Goal: Task Accomplishment & Management: Manage account settings

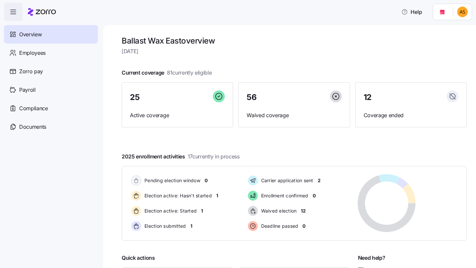
click at [464, 11] on html "Help Overview Employees Zorro pay Payroll Compliance Documents Ballast Wax East…" at bounding box center [238, 132] width 476 height 264
click at [443, 48] on div "My settings" at bounding box center [440, 45] width 35 height 7
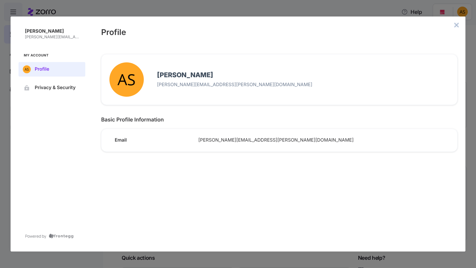
click at [456, 24] on icon "close admin-box" at bounding box center [456, 25] width 4 height 4
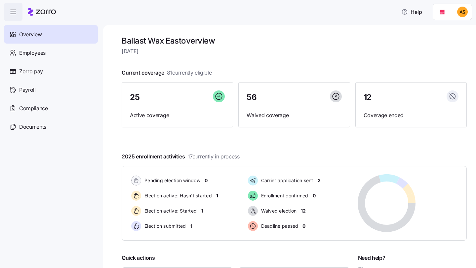
click at [461, 14] on html "Help Overview Employees Zorro pay Payroll Compliance Documents Ballast Wax East…" at bounding box center [238, 132] width 476 height 264
click at [450, 57] on div "Company setup" at bounding box center [445, 56] width 44 height 7
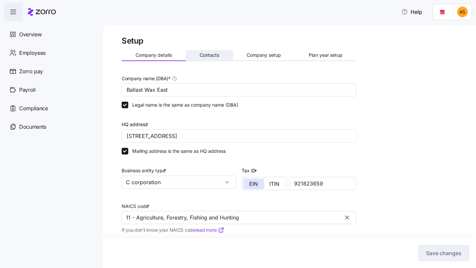
click at [214, 56] on span "Contacts" at bounding box center [208, 55] width 19 height 5
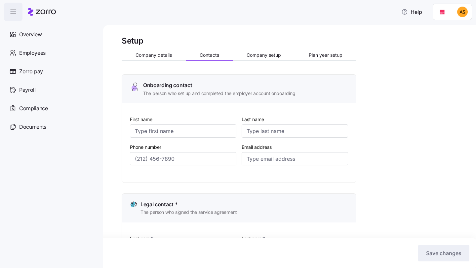
type input "Heather"
type input "Graham"
type input "heather.graham@ballastwax.com"
type input "DJ"
type input "Faldowski"
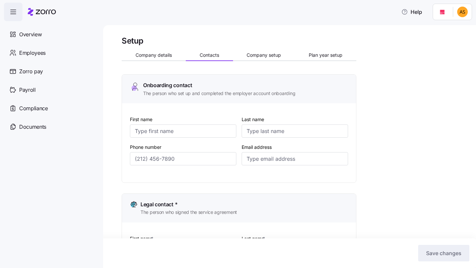
type input "dj@ballastholdings.com"
type input "Annie"
type input "Snyder"
type input "annie.snyder@ballastwax.com"
type input "Heather"
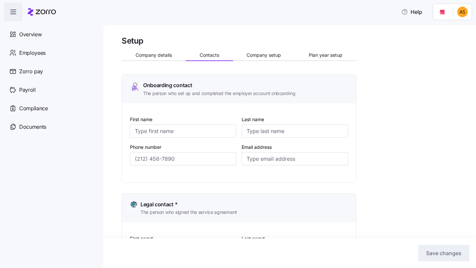
type input "Graham"
type input "heather.graham@ballastwax.com"
type input "(201) 321-1391"
type input "(724) 747-4109"
type input "(641) 529-2578"
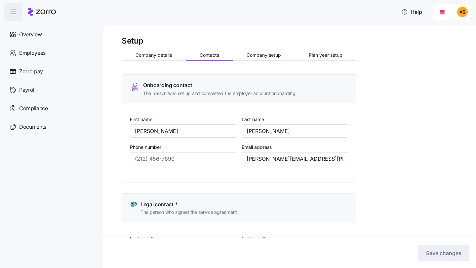
type input "(201) 321-1391"
click at [47, 52] on div "Employees" at bounding box center [51, 53] width 94 height 18
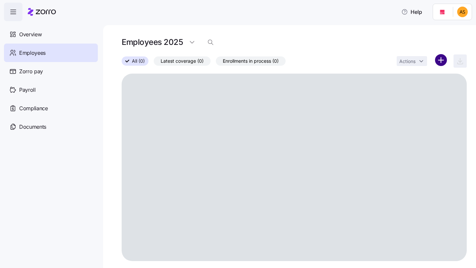
click at [445, 61] on html "Help Overview Employees Zorro pay Payroll Compliance Documents Employees 2025 A…" at bounding box center [238, 132] width 476 height 264
click at [418, 90] on span "Add a new employee" at bounding box center [419, 88] width 44 height 7
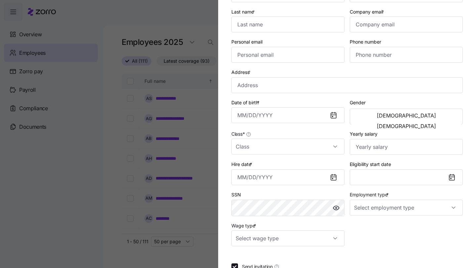
scroll to position [63, 0]
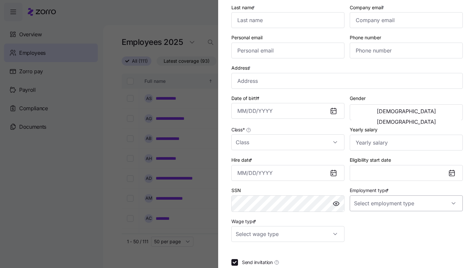
click at [369, 209] on input "Employment type *" at bounding box center [405, 204] width 113 height 16
click at [304, 240] on input "Wage type *" at bounding box center [287, 234] width 113 height 16
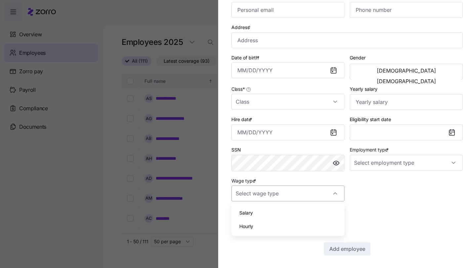
scroll to position [106, 0]
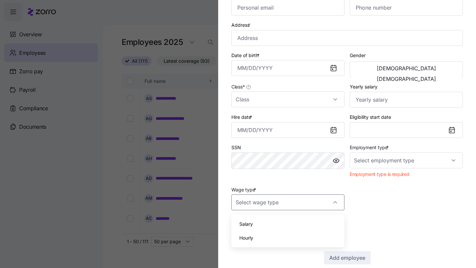
click at [381, 213] on div "Employee ID First name * Last name * Company email * Personal email Phone numbe…" at bounding box center [346, 97] width 231 height 335
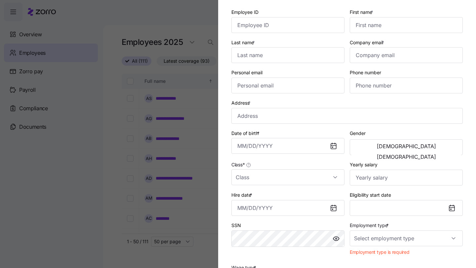
scroll to position [0, 0]
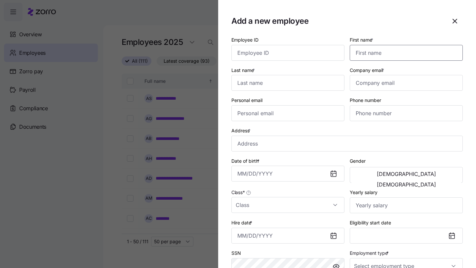
click at [400, 58] on input "First name *" at bounding box center [405, 53] width 113 height 16
type input "Robin"
type input "McCracken"
type input "billing@ballastwax.com"
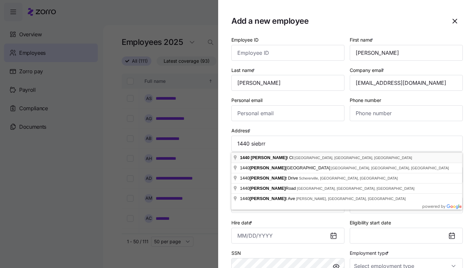
type input "1440 Siebert Ct, Naperville, IL 60565, USA"
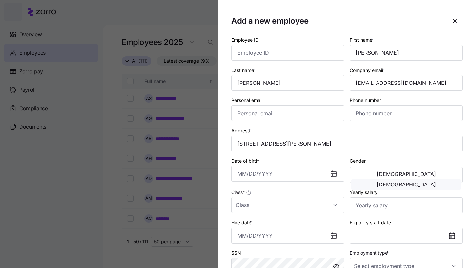
click at [417, 179] on button "Female" at bounding box center [406, 184] width 110 height 11
click at [255, 190] on div "Class *" at bounding box center [287, 200] width 113 height 25
click at [269, 172] on input "Date of birth *" at bounding box center [287, 174] width 113 height 16
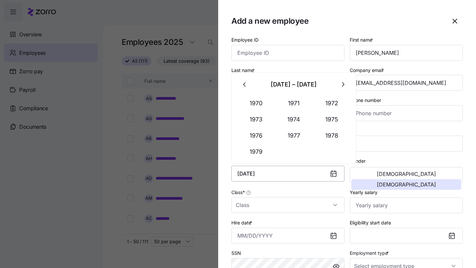
type input "December 6, 1974"
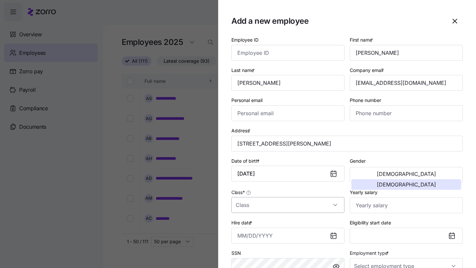
click at [279, 207] on input "Class *" at bounding box center [287, 205] width 113 height 16
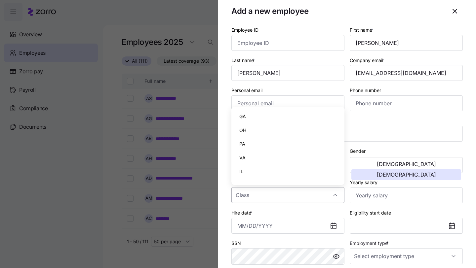
scroll to position [11, 0]
click at [261, 175] on div "IL" at bounding box center [288, 172] width 108 height 14
type input "IL"
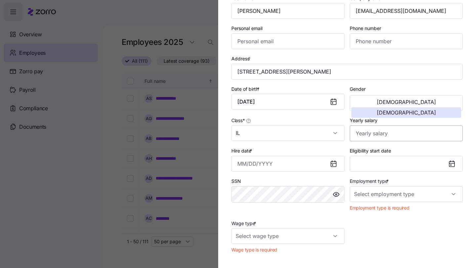
scroll to position [80, 0]
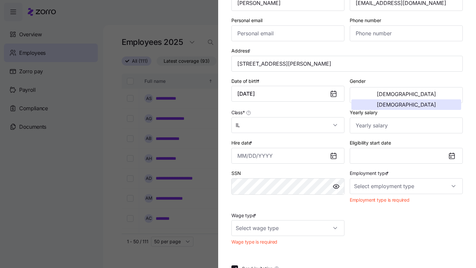
click at [296, 166] on div "Hire date *" at bounding box center [288, 151] width 118 height 30
click at [295, 157] on input "Hire date *" at bounding box center [287, 156] width 113 height 16
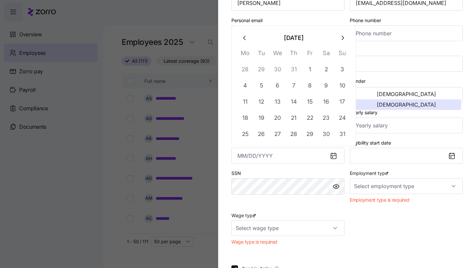
click at [298, 175] on div "SSN" at bounding box center [287, 182] width 113 height 26
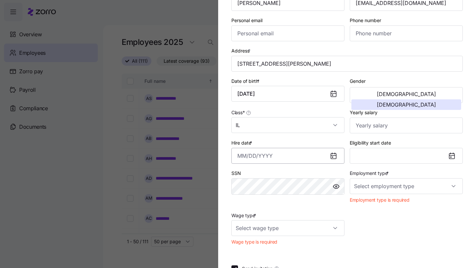
click at [296, 158] on input "Hire date *" at bounding box center [287, 156] width 113 height 16
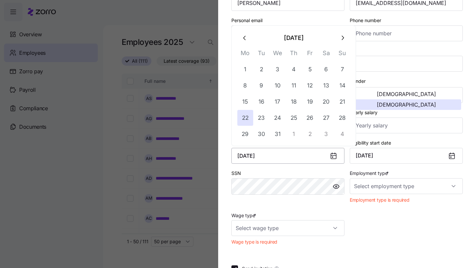
type input "December 22, 2025"
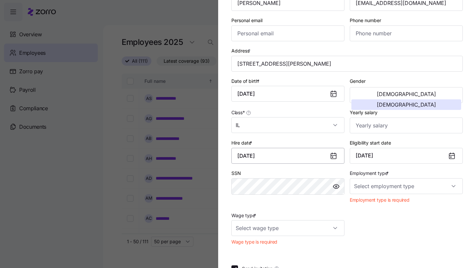
click at [296, 159] on input "December 22, 2025" at bounding box center [287, 156] width 113 height 16
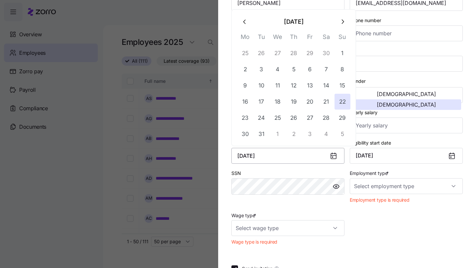
type input "December 22, 2024"
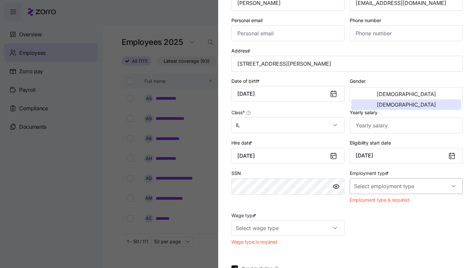
click at [379, 183] on input "Employment type *" at bounding box center [405, 186] width 113 height 16
click at [375, 205] on span "Full Time" at bounding box center [366, 207] width 19 height 7
type input "Full Time"
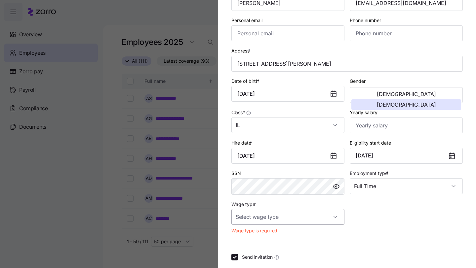
click at [284, 220] on input "Wage type *" at bounding box center [287, 217] width 113 height 16
click at [273, 252] on div "Hourly" at bounding box center [288, 252] width 108 height 14
type input "Hourly"
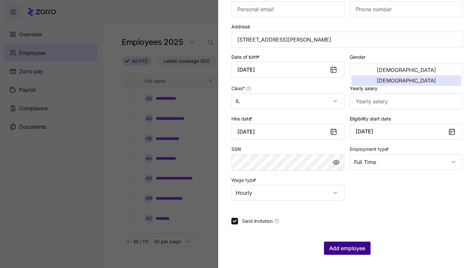
click at [334, 248] on span "Add employee" at bounding box center [347, 248] width 36 height 8
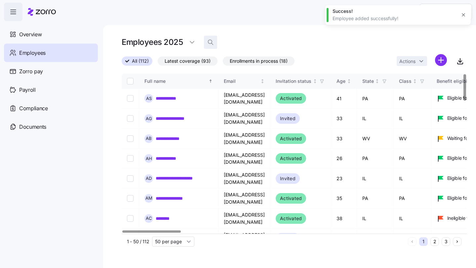
click at [211, 38] on span "button" at bounding box center [210, 42] width 13 height 13
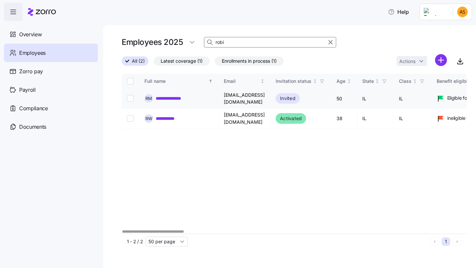
type input "robi"
click at [181, 96] on link "**********" at bounding box center [175, 98] width 39 height 7
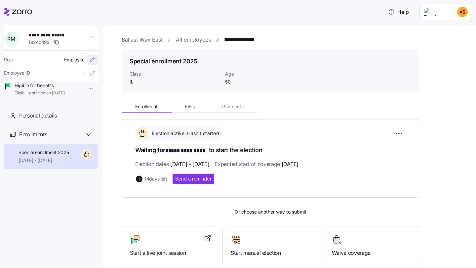
click at [89, 60] on icon "button" at bounding box center [92, 59] width 7 height 7
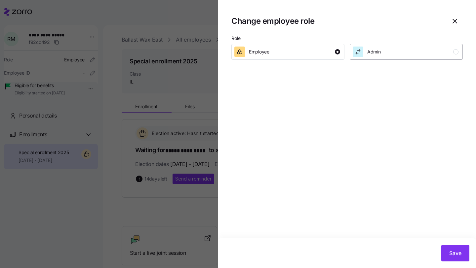
click at [392, 51] on div "Admin" at bounding box center [405, 52] width 106 height 11
click at [459, 257] on span "Save" at bounding box center [455, 253] width 12 height 8
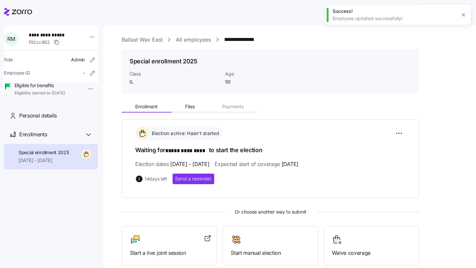
click at [465, 15] on icon "button" at bounding box center [462, 14] width 5 height 5
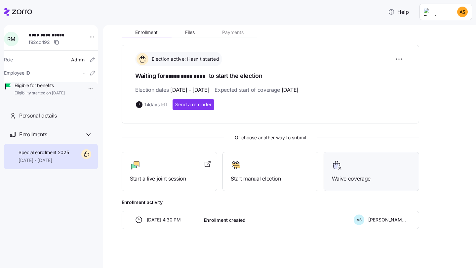
click at [335, 178] on span "Waive coverage" at bounding box center [371, 179] width 79 height 8
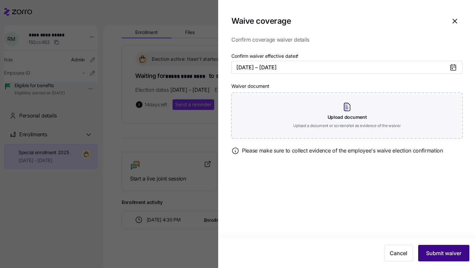
click at [435, 257] on button "Submit waiver" at bounding box center [443, 253] width 51 height 17
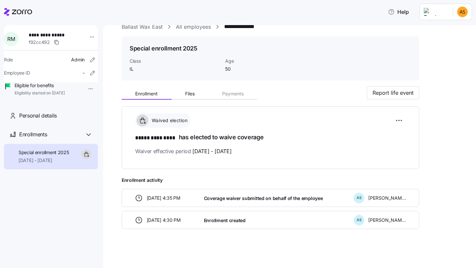
scroll to position [0, 0]
